Goal: Task Accomplishment & Management: Manage account settings

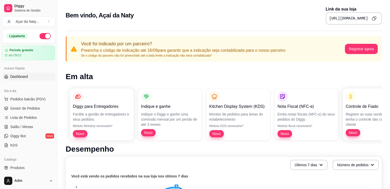
click at [270, 16] on div "Bem vindo, Açaí da Naty Link da sua loja https://diggy.menu/acaidanaty" at bounding box center [224, 15] width 316 height 18
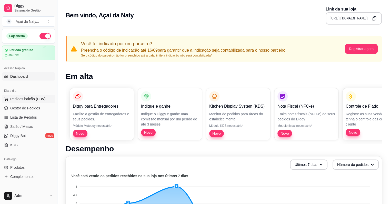
click at [32, 101] on span "Pedidos balcão (PDV)" at bounding box center [27, 99] width 35 height 5
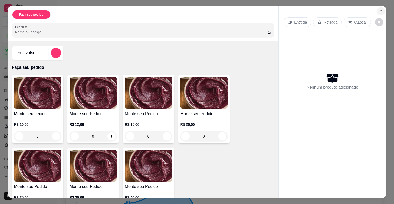
click at [379, 9] on icon "Close" at bounding box center [380, 11] width 4 height 4
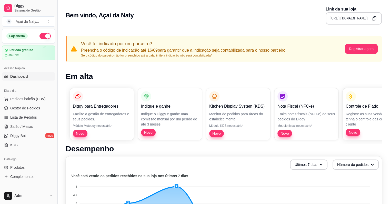
click at [55, 44] on button "Toggle Sidebar" at bounding box center [57, 102] width 4 height 204
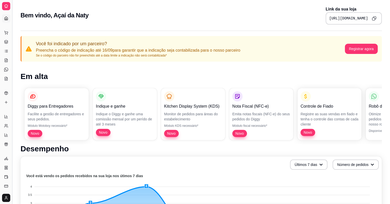
click at [13, 40] on button "Toggle Sidebar" at bounding box center [12, 102] width 4 height 204
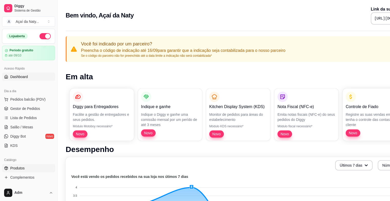
click at [28, 170] on link "Produtos" at bounding box center [28, 168] width 53 height 8
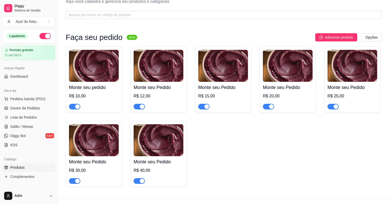
scroll to position [27, 0]
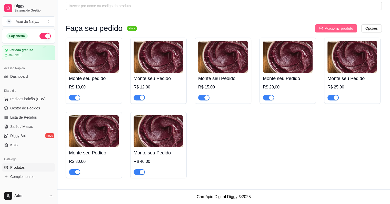
click at [335, 29] on span "Adicionar produto" at bounding box center [339, 29] width 28 height 6
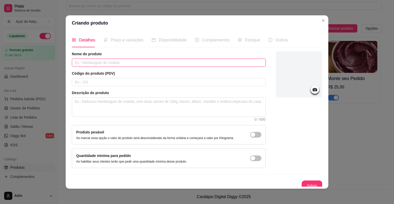
click at [209, 66] on input "text" at bounding box center [169, 63] width 194 height 8
type input "sorvete de bombom"
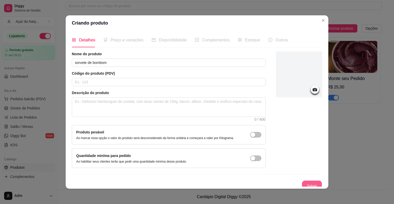
click at [303, 186] on button "Salvar" at bounding box center [312, 186] width 20 height 10
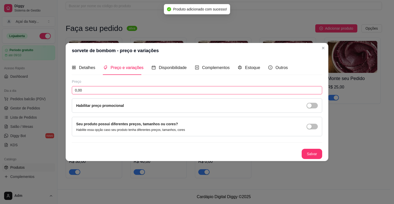
click at [197, 91] on input "0,00" at bounding box center [197, 90] width 250 height 8
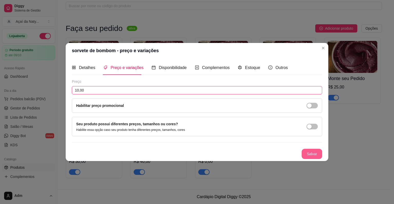
type input "10,00"
click at [312, 155] on button "Salvar" at bounding box center [312, 154] width 20 height 10
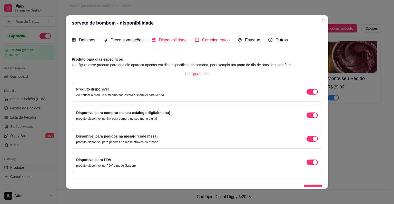
click at [214, 39] on span "Complementos" at bounding box center [216, 40] width 28 height 4
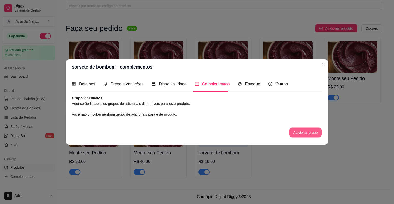
click at [312, 135] on button "Adicionar grupo" at bounding box center [305, 133] width 32 height 10
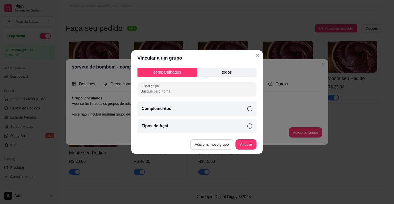
click at [234, 113] on div "Complementos" at bounding box center [196, 109] width 119 height 14
click at [246, 147] on button "Vincular" at bounding box center [245, 145] width 21 height 10
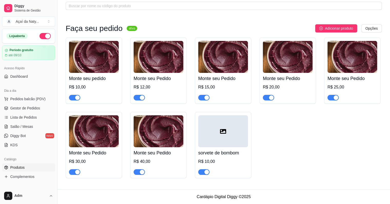
click at [202, 175] on span "button" at bounding box center [203, 173] width 11 height 6
click at [206, 175] on span "button" at bounding box center [203, 173] width 11 height 6
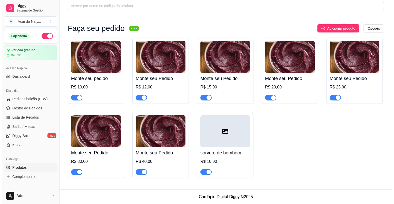
scroll to position [0, 0]
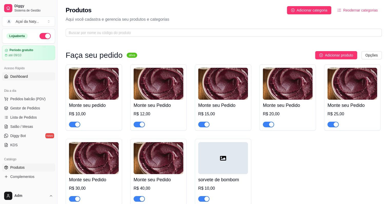
click at [25, 78] on span "Dashboard" at bounding box center [19, 76] width 18 height 5
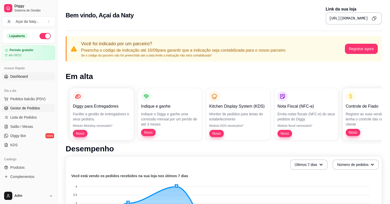
click at [34, 110] on span "Gestor de Pedidos" at bounding box center [25, 108] width 30 height 5
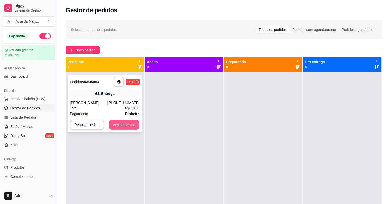
click at [123, 129] on button "Aceitar pedido" at bounding box center [124, 125] width 30 height 10
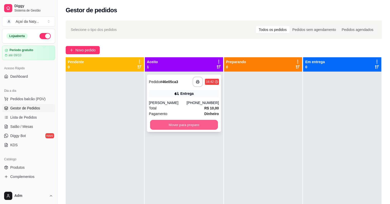
click at [178, 121] on button "Mover para preparo" at bounding box center [184, 125] width 68 height 10
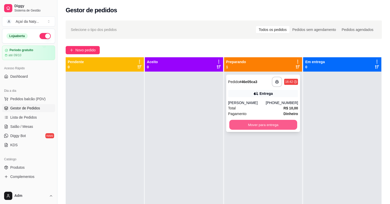
click at [240, 128] on button "Mover para entrega" at bounding box center [263, 125] width 68 height 10
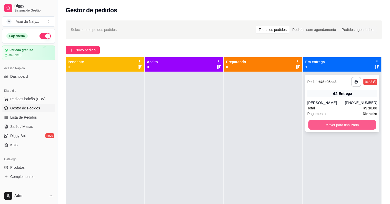
click at [344, 127] on button "Mover para finalizado" at bounding box center [342, 125] width 68 height 10
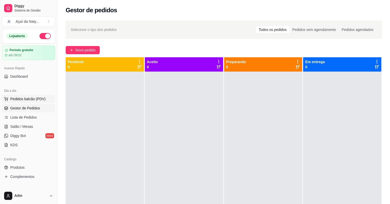
click at [38, 100] on span "Pedidos balcão (PDV)" at bounding box center [27, 99] width 35 height 5
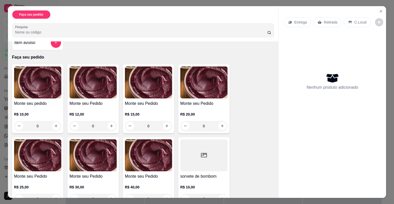
scroll to position [22, 0]
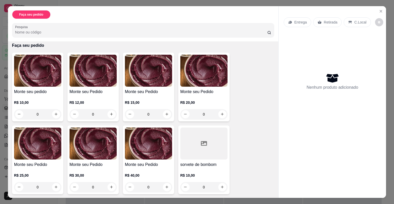
click at [53, 115] on div "0" at bounding box center [37, 114] width 47 height 10
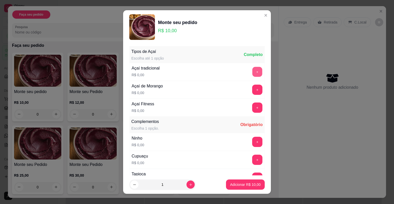
click at [252, 76] on button "+" at bounding box center [257, 72] width 10 height 10
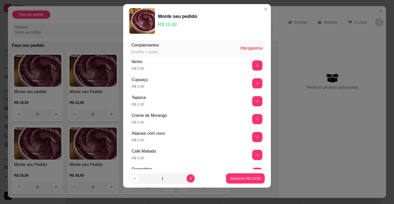
scroll to position [72, 0]
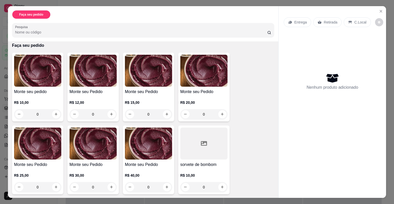
click at [54, 114] on div "0" at bounding box center [37, 114] width 47 height 10
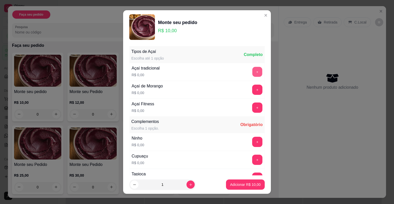
click at [252, 70] on button "+" at bounding box center [257, 72] width 10 height 10
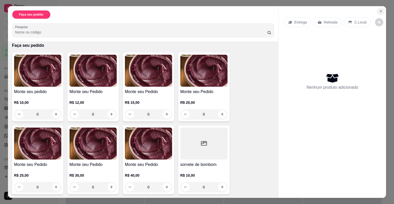
click at [380, 11] on icon "Close" at bounding box center [380, 11] width 4 height 4
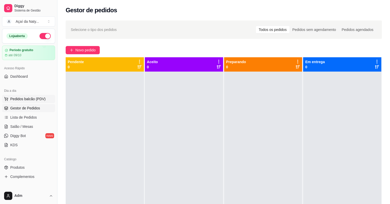
click at [31, 99] on span "Pedidos balcão (PDV)" at bounding box center [27, 99] width 35 height 5
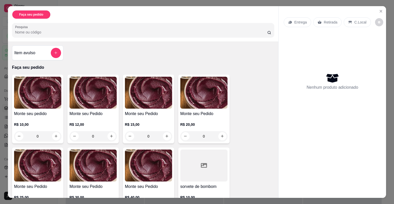
click at [56, 133] on div "0" at bounding box center [37, 136] width 47 height 10
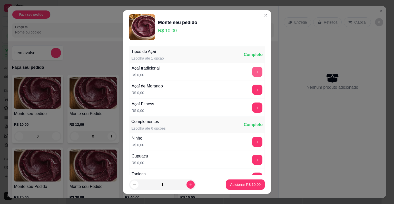
click at [252, 72] on button "+" at bounding box center [257, 72] width 10 height 10
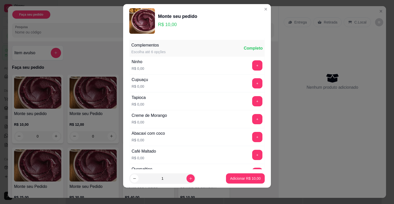
scroll to position [72, 0]
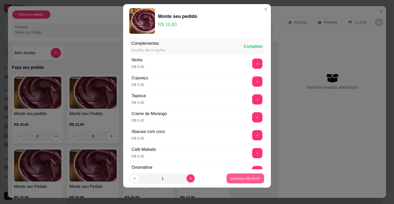
click at [242, 181] on p "Adicionar R$ 10,00" at bounding box center [245, 178] width 30 height 5
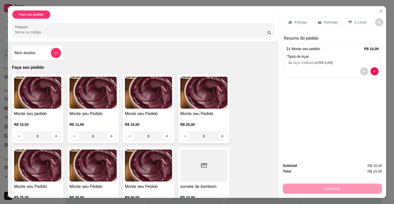
click at [327, 20] on p "Retirada" at bounding box center [330, 22] width 14 height 5
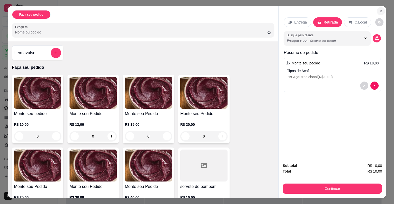
click at [380, 11] on icon "Close" at bounding box center [380, 11] width 4 height 4
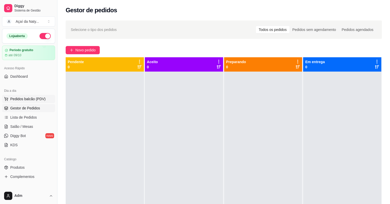
click at [37, 101] on span "Pedidos balcão (PDV)" at bounding box center [27, 99] width 35 height 5
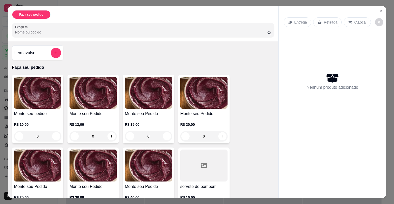
click at [53, 136] on div "0" at bounding box center [37, 136] width 47 height 10
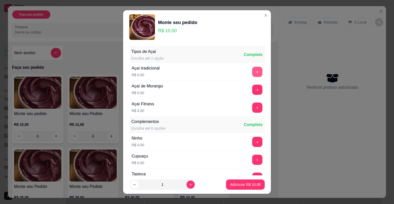
click at [252, 75] on button "+" at bounding box center [257, 72] width 10 height 10
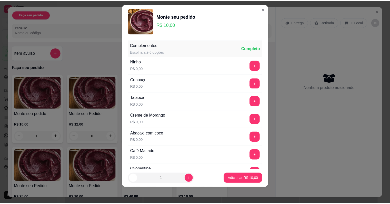
scroll to position [72, 0]
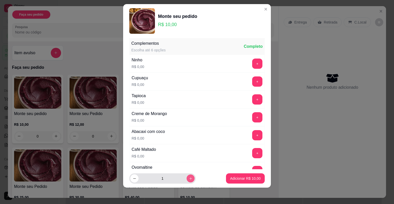
click at [189, 180] on icon "increase-product-quantity" at bounding box center [191, 179] width 4 height 4
type input "2"
click at [239, 178] on p "Adicionar R$ 20,00" at bounding box center [245, 178] width 30 height 5
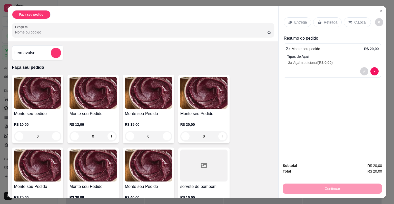
click at [359, 22] on p "C.Local" at bounding box center [360, 22] width 12 height 5
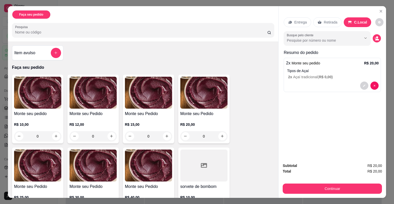
click at [318, 156] on div "Entrega Retirada C.Local Busque pelo cliente Resumo do pedido 2 x Monte seu ped…" at bounding box center [331, 82] width 107 height 153
click at [310, 38] on input "Busque pelo cliente" at bounding box center [319, 40] width 66 height 5
click at [320, 120] on div "Entrega Retirada C.Local Busque pelo cliente Resumo do pedido 2 x Monte seu ped…" at bounding box center [331, 82] width 107 height 153
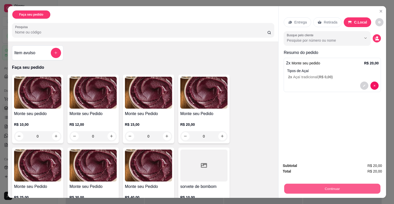
click at [330, 186] on button "Continuar" at bounding box center [332, 189] width 96 height 10
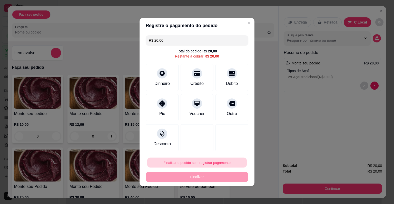
click at [204, 166] on button "Finalizar o pedido sem registrar pagamento" at bounding box center [196, 163] width 99 height 10
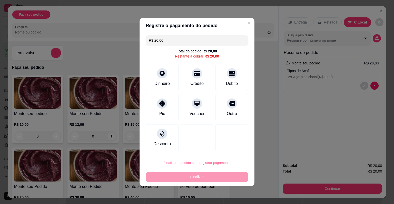
click at [230, 149] on button "Confirmar" at bounding box center [228, 149] width 18 height 8
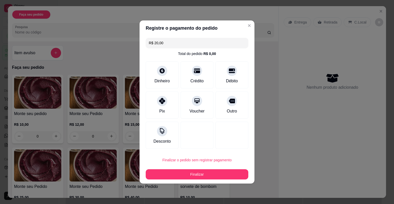
type input "R$ 0,00"
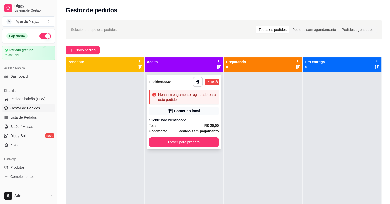
click at [183, 119] on div "Cliente não identificado" at bounding box center [184, 120] width 70 height 5
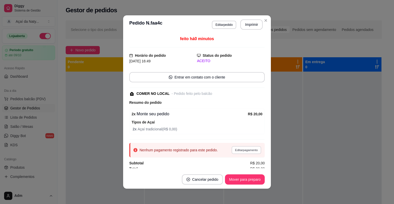
click at [239, 152] on button "Editar pagamento" at bounding box center [246, 150] width 30 height 8
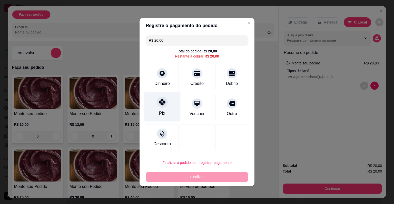
click at [168, 119] on div "Pix" at bounding box center [162, 107] width 36 height 30
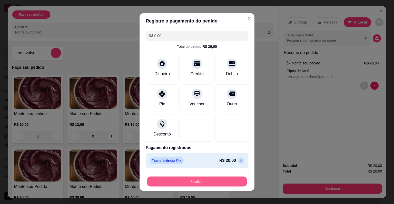
click at [196, 183] on button "Finalizar" at bounding box center [196, 182] width 99 height 10
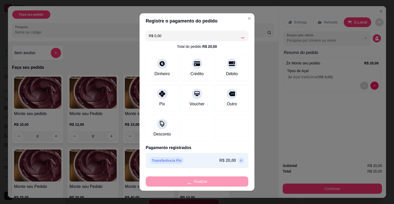
type input "-R$ 20,00"
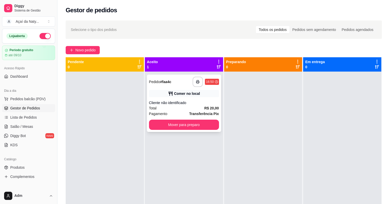
click at [204, 100] on div "Cliente não identificado" at bounding box center [184, 102] width 70 height 5
click at [196, 125] on button "Mover para preparo" at bounding box center [184, 125] width 68 height 10
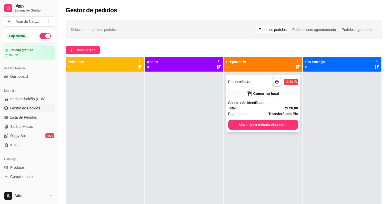
click at [238, 131] on div "**********" at bounding box center [263, 103] width 74 height 57
click at [268, 123] on button "Mover para retirada disponível" at bounding box center [263, 125] width 68 height 10
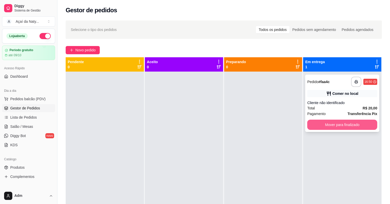
click at [336, 124] on button "Mover para finalizado" at bounding box center [342, 125] width 70 height 10
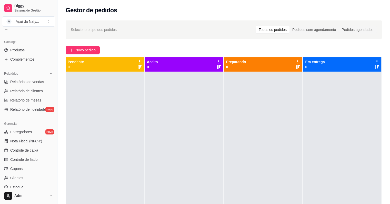
scroll to position [121, 0]
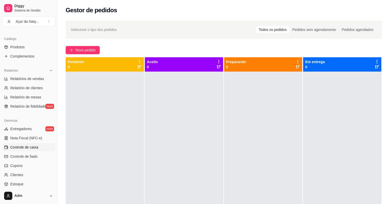
click at [37, 148] on span "Controle de caixa" at bounding box center [24, 147] width 28 height 5
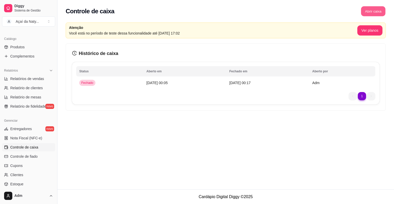
click at [373, 14] on button "Abrir caixa" at bounding box center [373, 11] width 24 height 10
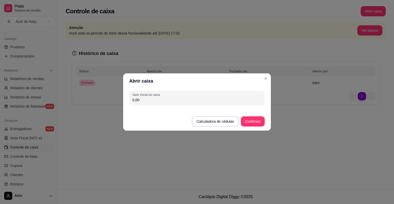
click at [235, 102] on input "0,00" at bounding box center [196, 100] width 129 height 5
type input "100,00"
click at [254, 124] on button "Confirmar" at bounding box center [252, 122] width 23 height 10
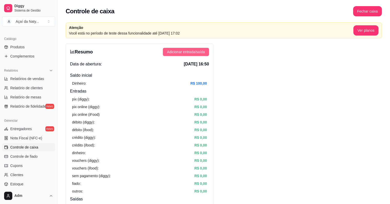
click at [196, 56] on div "Resumo Adicionar entrada/saída Data de abertura: [DATE] 16:50 Saldo inícial Din…" at bounding box center [140, 179] width 148 height 271
click at [189, 53] on span "Adicionar entrada/saída" at bounding box center [186, 52] width 38 height 6
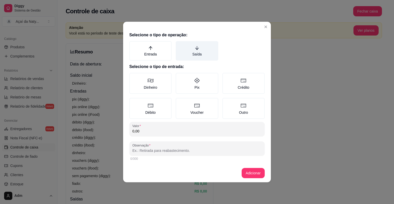
click at [205, 55] on label "Saída" at bounding box center [197, 50] width 42 height 19
click at [179, 45] on button "Saída" at bounding box center [177, 43] width 4 height 4
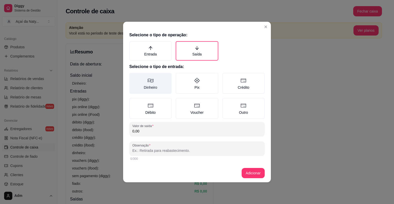
click at [158, 88] on label "Dinheiro" at bounding box center [150, 83] width 42 height 21
click at [133, 77] on button "Dinheiro" at bounding box center [131, 75] width 4 height 4
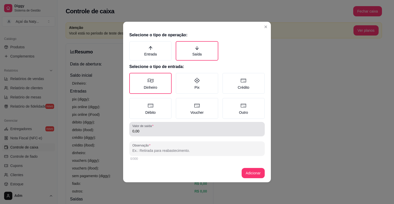
click at [156, 134] on div "0,00" at bounding box center [196, 129] width 129 height 10
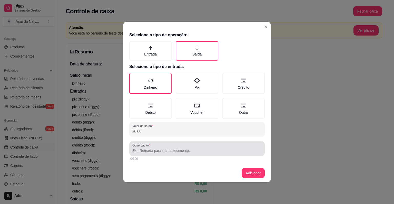
type input "20,00"
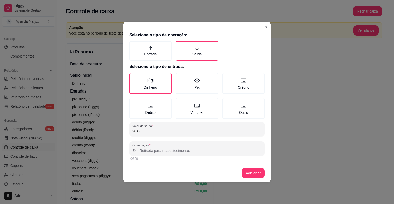
click at [158, 150] on input "Observação" at bounding box center [196, 150] width 129 height 5
type input "gasolina"
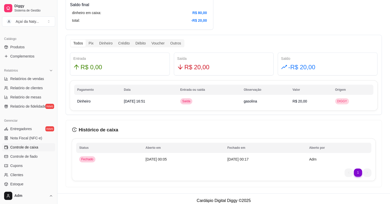
scroll to position [288, 0]
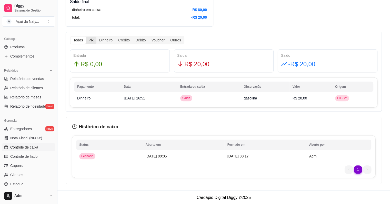
click at [90, 41] on div "Pix" at bounding box center [91, 40] width 11 height 7
click at [86, 37] on input "Pix" at bounding box center [86, 37] width 0 height 0
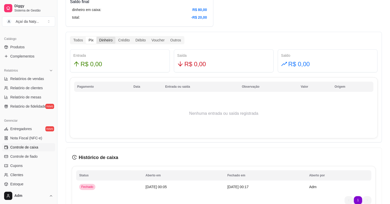
click at [103, 42] on div "Dinheiro" at bounding box center [105, 40] width 19 height 7
click at [96, 37] on input "Dinheiro" at bounding box center [96, 37] width 0 height 0
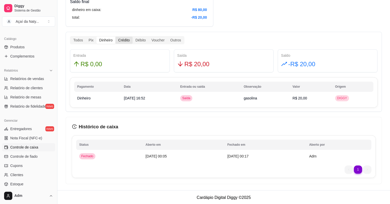
click at [129, 41] on div "Crédito" at bounding box center [123, 40] width 17 height 7
click at [115, 37] on input "Crédito" at bounding box center [115, 37] width 0 height 0
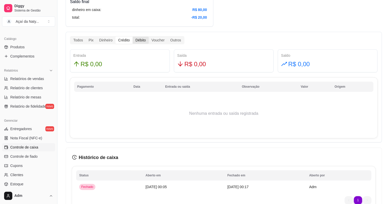
click at [138, 42] on div "Débito" at bounding box center [140, 40] width 16 height 7
click at [132, 37] on input "Débito" at bounding box center [132, 37] width 0 height 0
click at [159, 42] on div "Voucher" at bounding box center [158, 40] width 19 height 7
click at [149, 37] on input "Voucher" at bounding box center [149, 37] width 0 height 0
click at [77, 39] on div "Todos" at bounding box center [77, 40] width 15 height 7
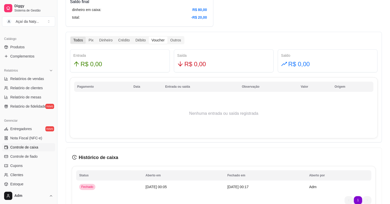
click at [70, 37] on input "Todos" at bounding box center [70, 37] width 0 height 0
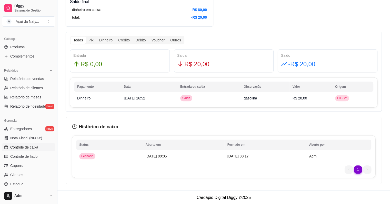
click at [236, 167] on div "1 1" at bounding box center [223, 170] width 295 height 8
click at [237, 157] on span "[DATE] 00:17" at bounding box center [237, 157] width 21 height 4
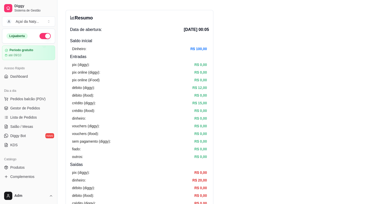
scroll to position [16, 0]
click at [32, 128] on span "Salão / Mesas" at bounding box center [21, 126] width 23 height 5
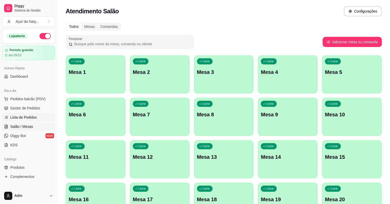
click at [24, 119] on span "Lista de Pedidos" at bounding box center [23, 117] width 27 height 5
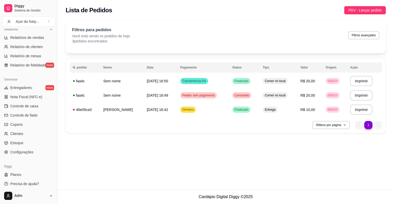
scroll to position [164, 0]
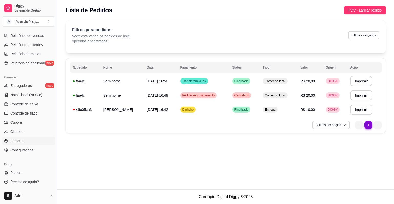
click at [23, 141] on link "Estoque" at bounding box center [28, 141] width 53 height 8
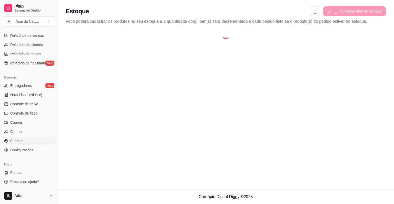
select select "QUANTITY_ORDER"
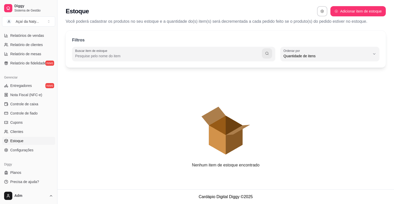
scroll to position [5, 0]
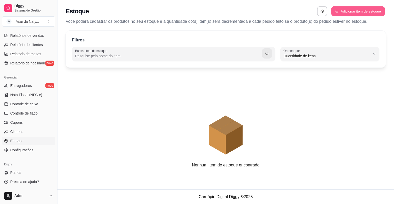
click at [360, 13] on button "Adicionar item de estoque" at bounding box center [358, 11] width 54 height 10
select select "UN"
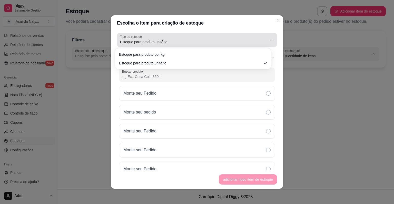
click at [179, 45] on div "Estoque para produto unitário" at bounding box center [194, 40] width 148 height 10
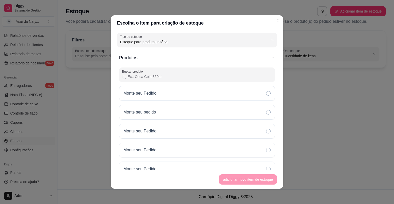
click at [171, 58] on li "Estoque para produto por kg" at bounding box center [193, 54] width 146 height 8
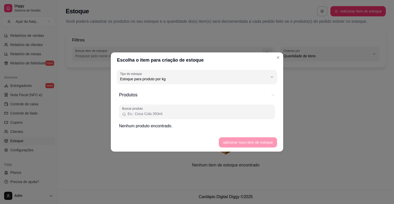
type input "KG"
select select "KG"
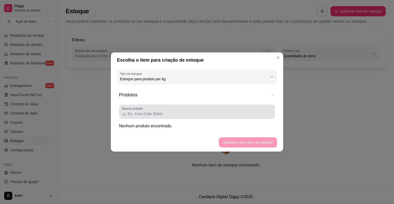
click at [156, 112] on input "Buscar produto" at bounding box center [199, 113] width 146 height 5
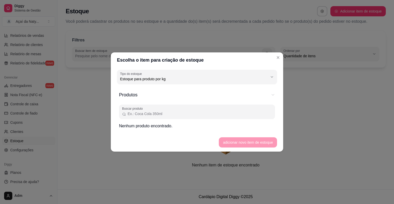
click at [156, 112] on input "Buscar produto" at bounding box center [199, 113] width 146 height 5
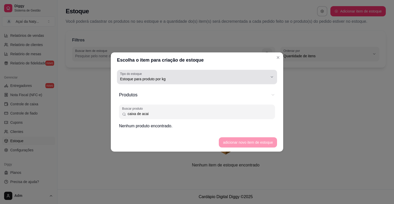
type input "caixa de acai"
click at [247, 78] on span "Estoque para produto por kg" at bounding box center [194, 79] width 148 height 5
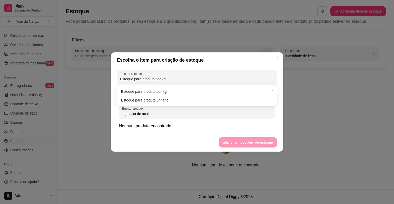
click at [199, 106] on div "Estoque para produto por kg Estoque para produto unitário" at bounding box center [197, 96] width 160 height 21
click at [197, 101] on span "Estoque para produto unitário" at bounding box center [194, 99] width 141 height 5
type input "UN"
select select "UN"
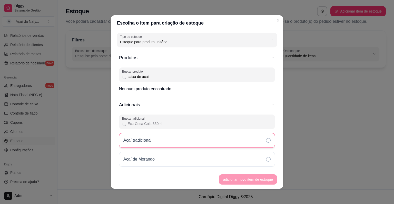
click at [263, 143] on div "Açaí tradicional" at bounding box center [197, 140] width 156 height 15
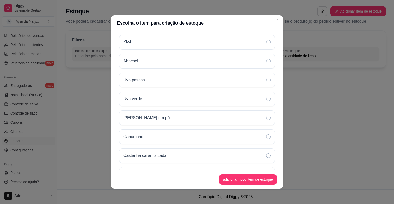
scroll to position [924, 0]
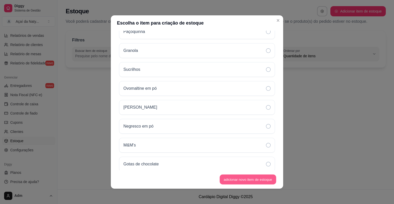
click at [258, 181] on button "adicionar novo item de estoque" at bounding box center [248, 180] width 56 height 10
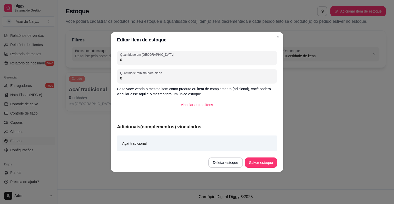
click at [162, 59] on input "0" at bounding box center [197, 59] width 154 height 5
type input "0"
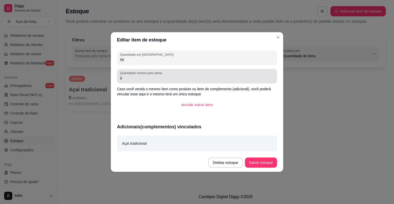
type input "50"
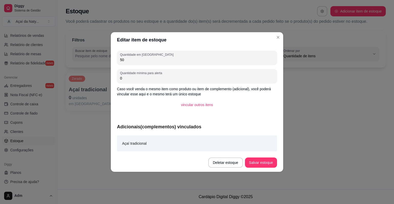
click at [165, 80] on input "0" at bounding box center [197, 78] width 154 height 5
type input "5"
click at [264, 162] on button "Salvar estoque" at bounding box center [260, 163] width 31 height 10
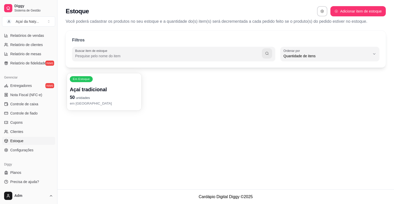
click at [108, 100] on p "50 unidades" at bounding box center [104, 97] width 69 height 7
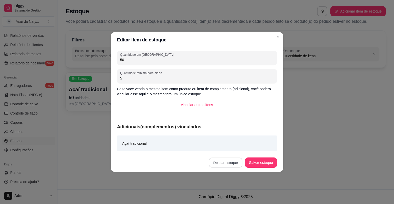
click at [225, 163] on button "Deletar estoque" at bounding box center [226, 163] width 34 height 10
click at [226, 149] on button "Confirmar" at bounding box center [228, 149] width 18 height 8
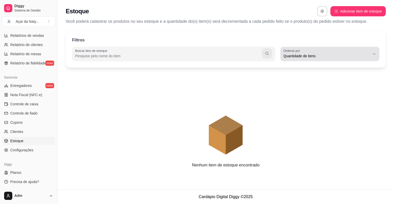
click at [310, 55] on span "Quantidade de itens" at bounding box center [326, 56] width 87 height 5
click at [306, 51] on div "Quantidade de itens" at bounding box center [326, 54] width 87 height 10
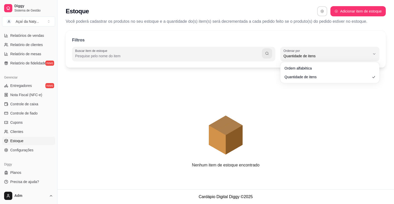
click at [322, 11] on icon "button" at bounding box center [322, 11] width 4 height 4
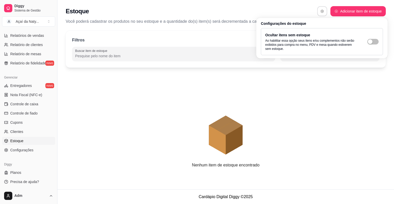
click at [321, 14] on button "button" at bounding box center [322, 11] width 10 height 10
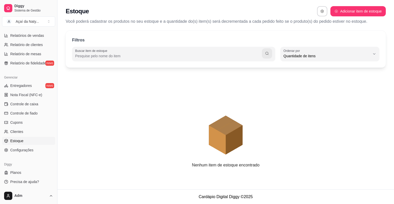
click at [331, 96] on icon "animation" at bounding box center [226, 118] width 320 height 90
click at [345, 14] on button "Adicionar item de estoque" at bounding box center [358, 11] width 54 height 10
select select "UN"
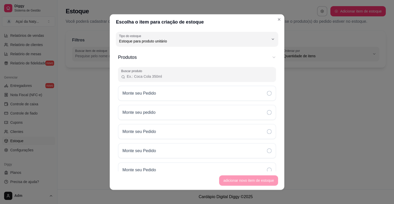
scroll to position [5, 0]
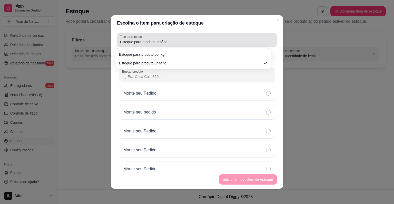
click at [233, 34] on button "Tipo do estoque Estoque para produto unitário" at bounding box center [197, 40] width 160 height 14
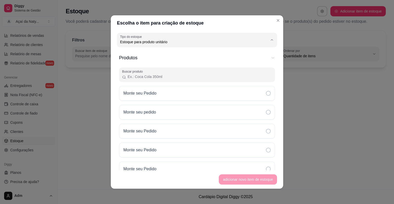
click at [206, 58] on li "Estoque para produto por kg" at bounding box center [193, 54] width 146 height 8
type input "KG"
select select "KG"
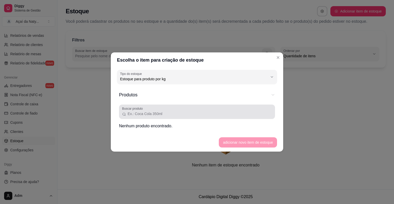
click at [179, 114] on input "Buscar produto" at bounding box center [199, 113] width 146 height 5
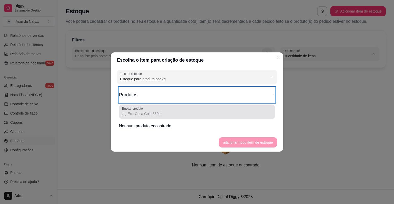
click at [179, 114] on input "Buscar produto" at bounding box center [199, 113] width 146 height 5
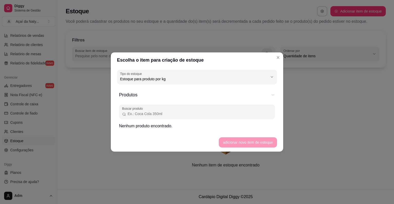
click at [179, 114] on input "Buscar produto" at bounding box center [199, 113] width 146 height 5
type input "caixa de acai"
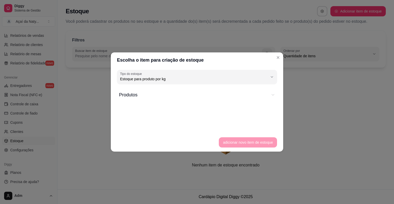
click at [273, 92] on button "Produtos" at bounding box center [197, 94] width 156 height 15
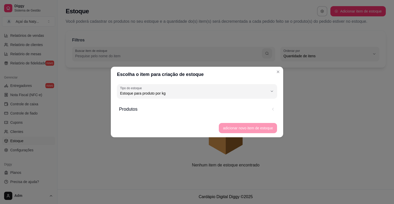
click at [272, 111] on icon "button" at bounding box center [273, 109] width 4 height 4
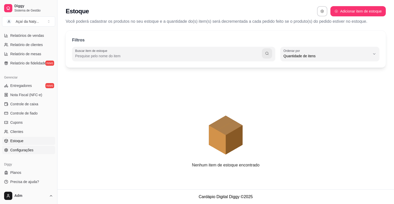
click at [24, 153] on link "Configurações" at bounding box center [28, 150] width 53 height 8
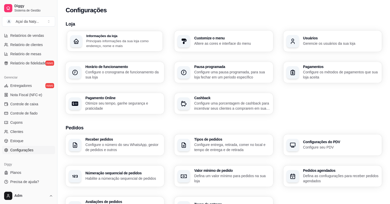
click at [117, 48] on p "Principais informações da sua loja como endereço, nome e mais" at bounding box center [122, 43] width 73 height 10
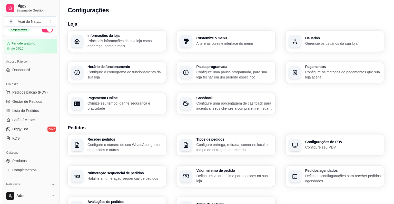
scroll to position [8, 0]
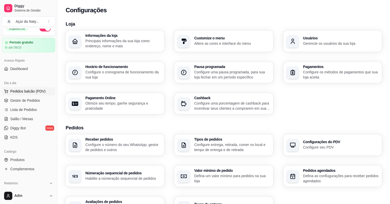
click at [40, 91] on span "Pedidos balcão (PDV)" at bounding box center [27, 91] width 35 height 5
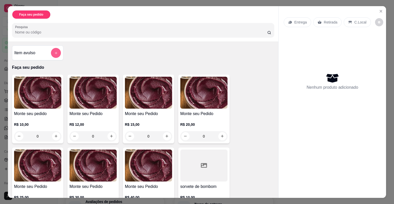
click at [54, 51] on icon "add-separate-item" at bounding box center [56, 53] width 4 height 4
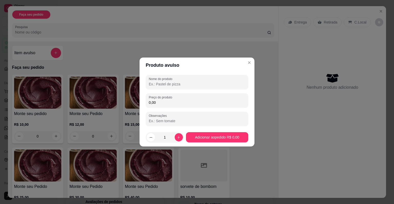
click at [157, 83] on input "Nome do produto" at bounding box center [197, 84] width 96 height 5
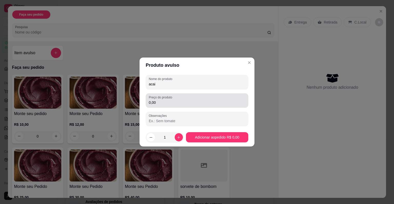
type input "acai"
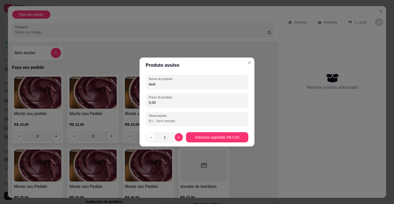
click at [162, 102] on input "0,00" at bounding box center [197, 102] width 96 height 5
type input "5,00"
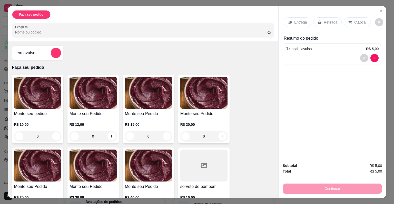
click at [320, 20] on div "Retirada" at bounding box center [327, 22] width 28 height 10
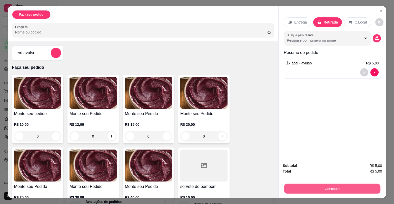
click at [330, 185] on button "Continuar" at bounding box center [332, 189] width 96 height 10
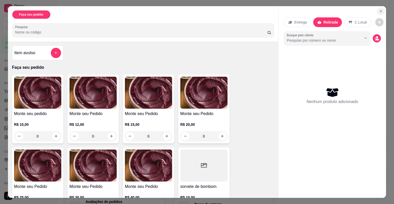
click at [380, 10] on icon "Close" at bounding box center [380, 11] width 4 height 4
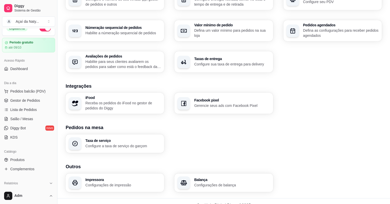
scroll to position [154, 0]
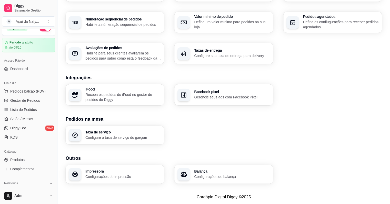
click at [320, 127] on div "Taxa de serviço Configure a taxa de serviço do garçom" at bounding box center [224, 135] width 316 height 19
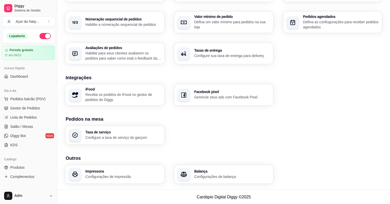
scroll to position [8, 0]
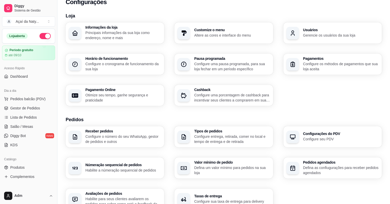
click at [323, 99] on div "Informações da loja Principais informações da sua loja como endereço, nome e ma…" at bounding box center [224, 65] width 316 height 84
click at [34, 78] on link "Dashboard" at bounding box center [28, 77] width 53 height 8
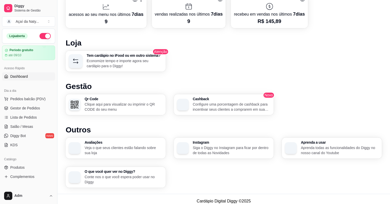
scroll to position [282, 0]
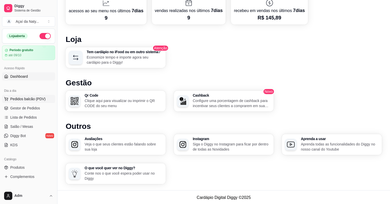
click at [30, 101] on span "Pedidos balcão (PDV)" at bounding box center [27, 99] width 35 height 5
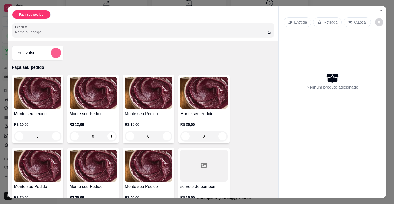
click at [56, 52] on icon "add-separate-item" at bounding box center [56, 53] width 4 height 4
click at [376, 23] on button "decrease-product-quantity" at bounding box center [379, 22] width 8 height 8
click at [380, 10] on icon "Close" at bounding box center [380, 11] width 4 height 4
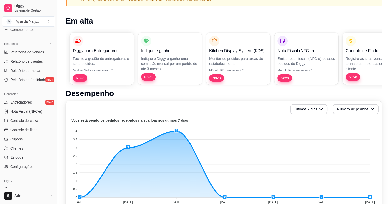
scroll to position [164, 0]
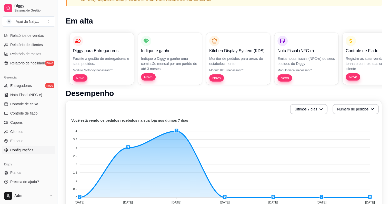
click at [32, 149] on span "Configurações" at bounding box center [21, 150] width 23 height 5
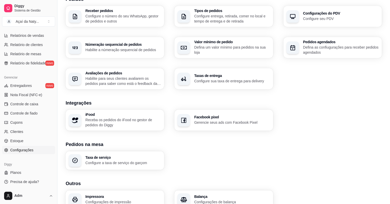
scroll to position [143, 0]
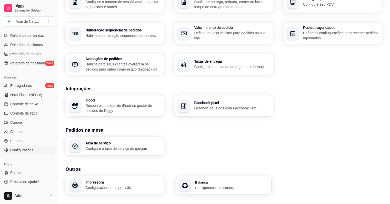
click at [243, 189] on p "Configurações de balança" at bounding box center [231, 188] width 73 height 5
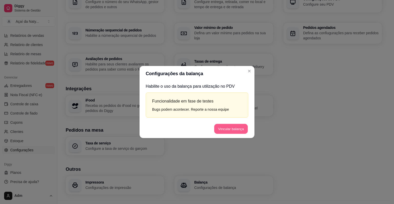
click at [232, 125] on button "Vincular balança" at bounding box center [231, 129] width 34 height 10
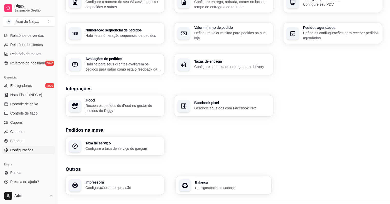
click at [197, 187] on p "Configurações de balança" at bounding box center [231, 188] width 73 height 5
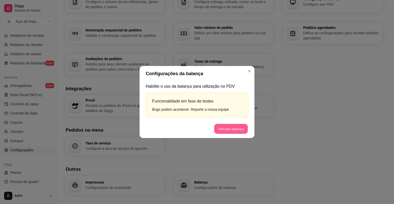
click at [233, 131] on button "Vincular balança" at bounding box center [231, 129] width 34 height 10
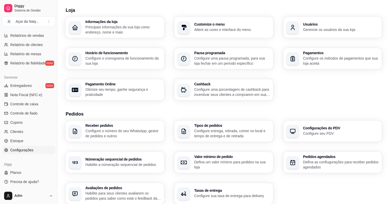
scroll to position [0, 0]
